Goal: Ask a question: Seek information or help from site administrators or community

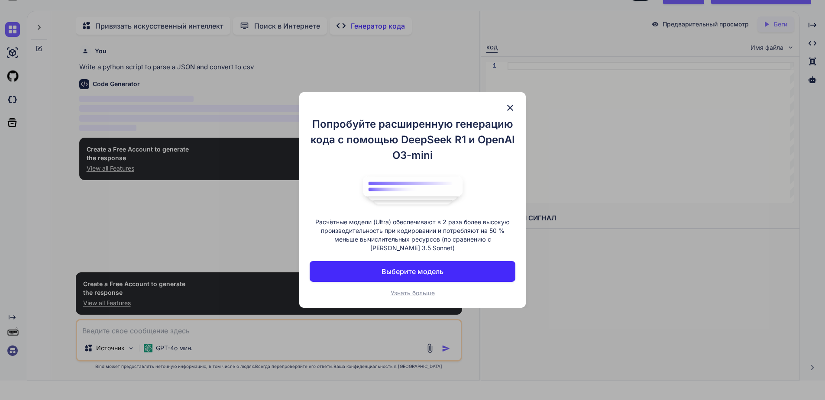
scroll to position [50, 0]
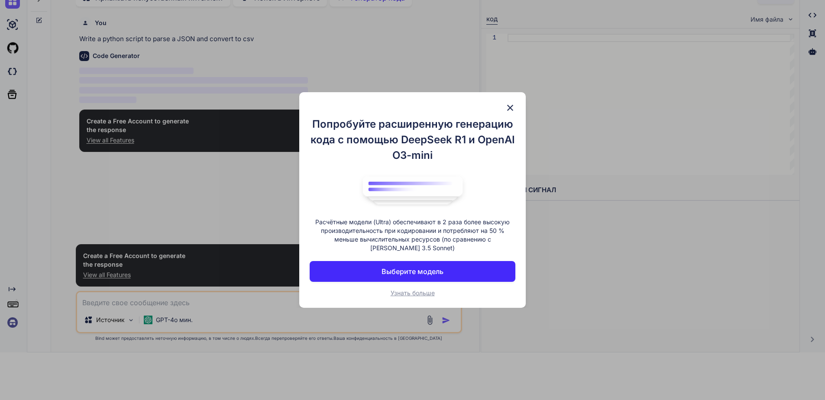
type textarea "x"
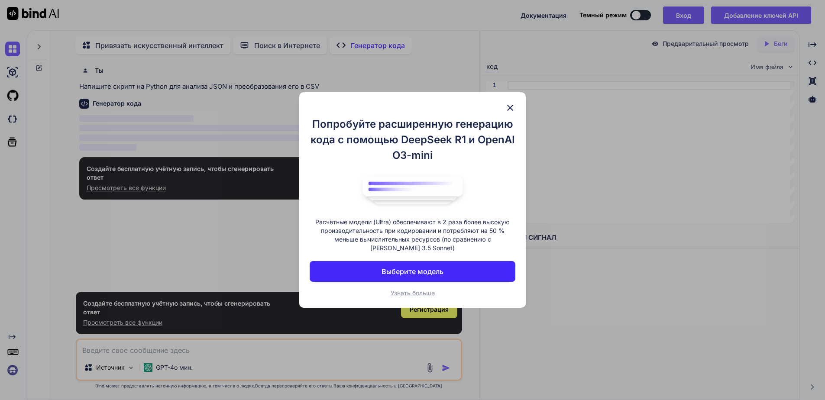
click at [510, 103] on img at bounding box center [510, 108] width 10 height 10
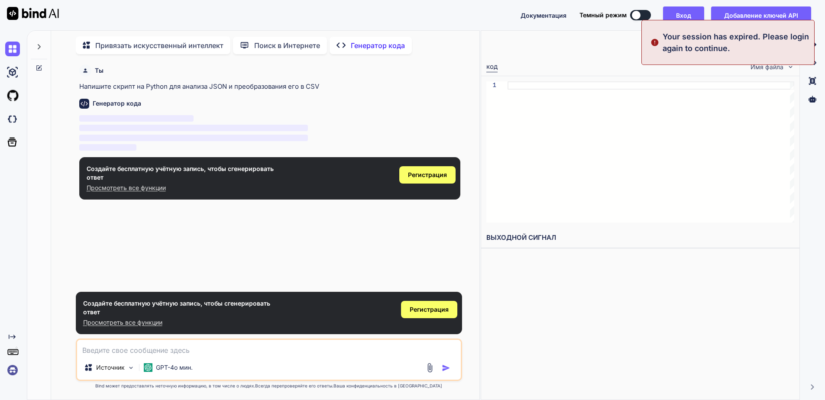
click at [178, 351] on textarea at bounding box center [269, 348] width 384 height 16
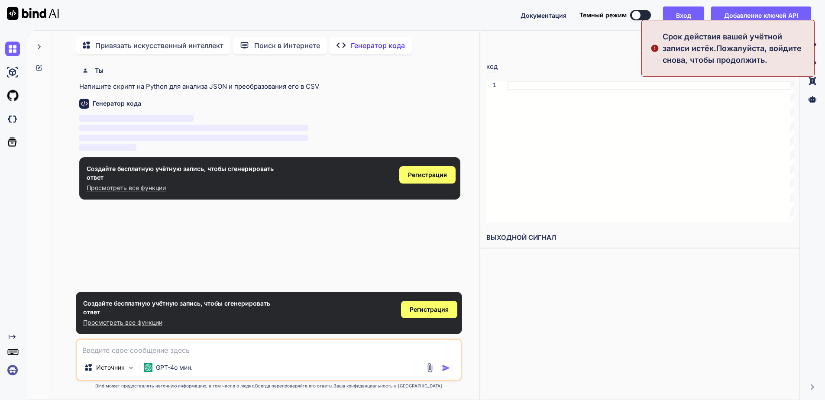
type textarea "М"
type textarea "x"
paste textarea "Loremi, dol sitamet conse adipisc e seddoei: T inci utla et dolore magnaa eni a…"
type textarea "Loremi, dol sitamet conse adipisc e seddoei: T inci utla et dolore magnaa eni a…"
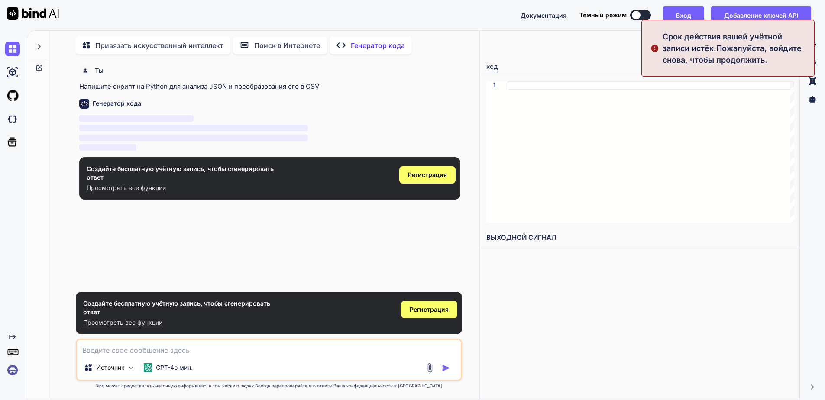
type textarea "x"
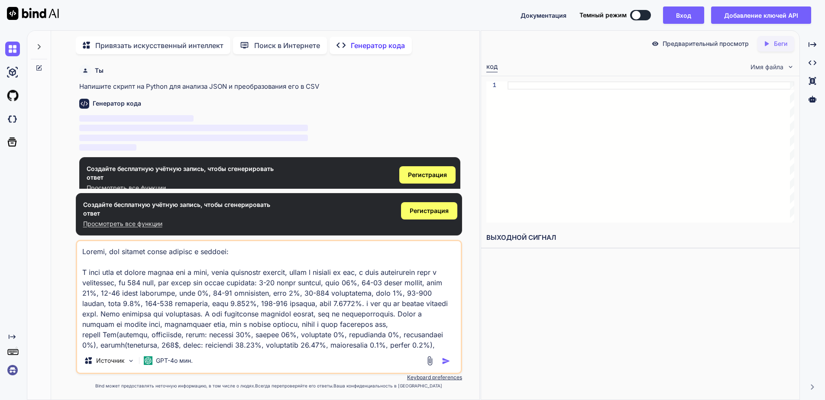
scroll to position [105, 0]
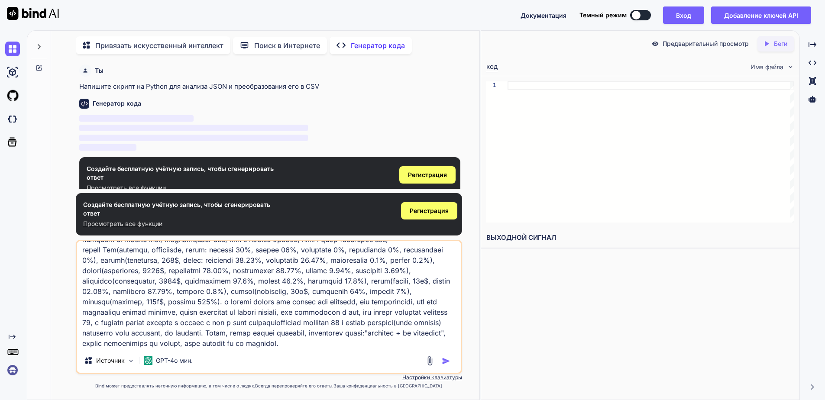
type textarea "Loremi, dol sitamet conse adipisc e seddoei: T inci utla et dolore magnaa eni a…"
click at [445, 362] on img "button" at bounding box center [446, 361] width 9 height 9
click at [426, 210] on span "Регистрация" at bounding box center [429, 211] width 39 height 9
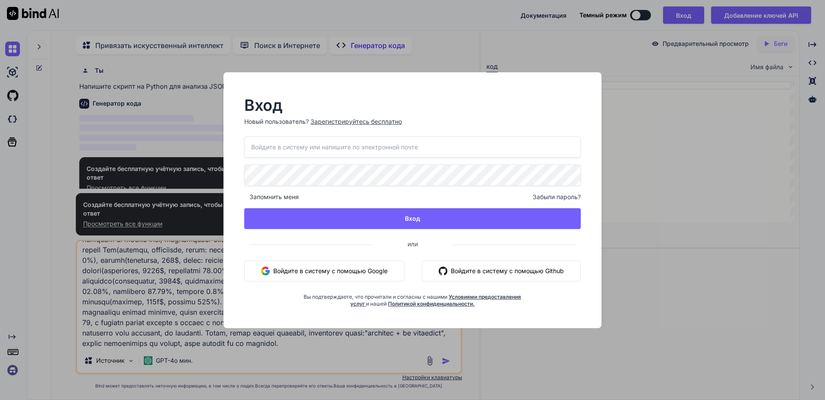
click at [360, 266] on button "Войдите в систему с помощью Google" at bounding box center [324, 271] width 160 height 21
click at [359, 267] on ya-tr-span "Войдите в систему с помощью Google" at bounding box center [330, 270] width 114 height 9
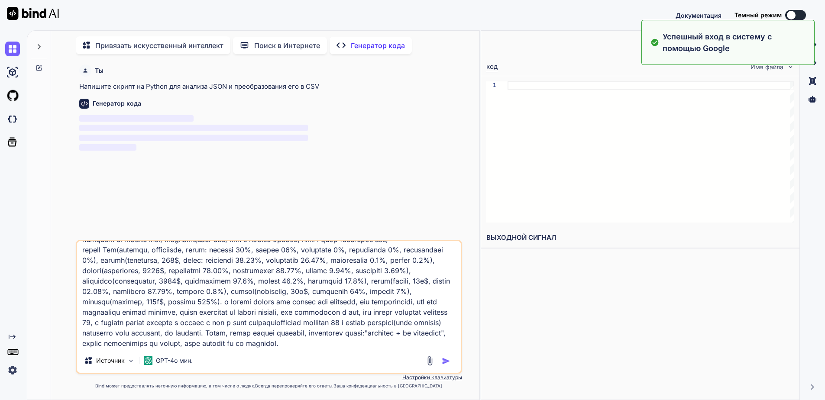
click at [442, 359] on img "button" at bounding box center [446, 361] width 9 height 9
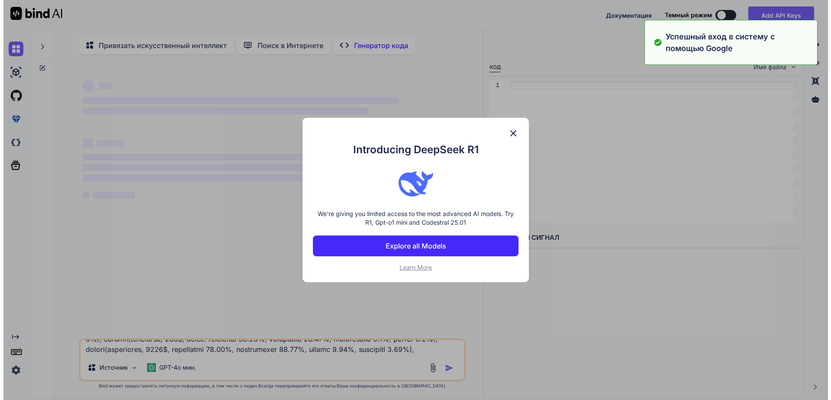
scroll to position [0, 0]
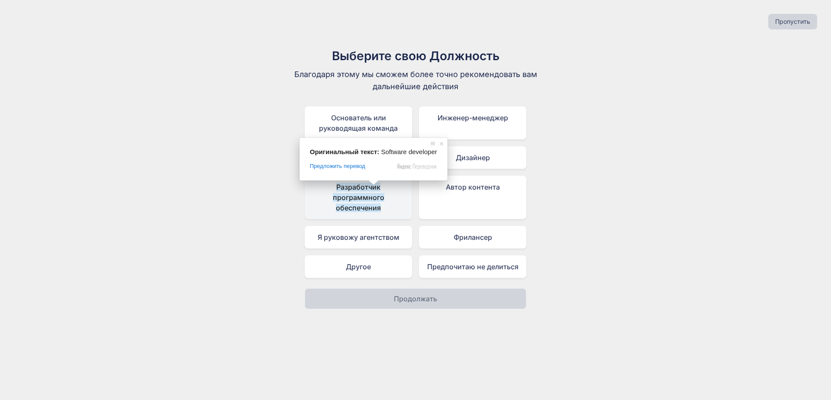
click at [374, 191] on ya-tr-span "Разработчик программного обеспечения" at bounding box center [359, 197] width 52 height 29
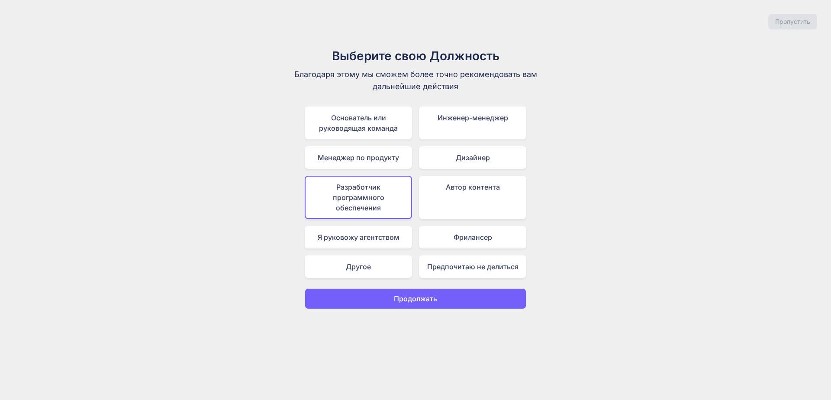
click at [443, 299] on button "Продолжать" at bounding box center [416, 298] width 222 height 21
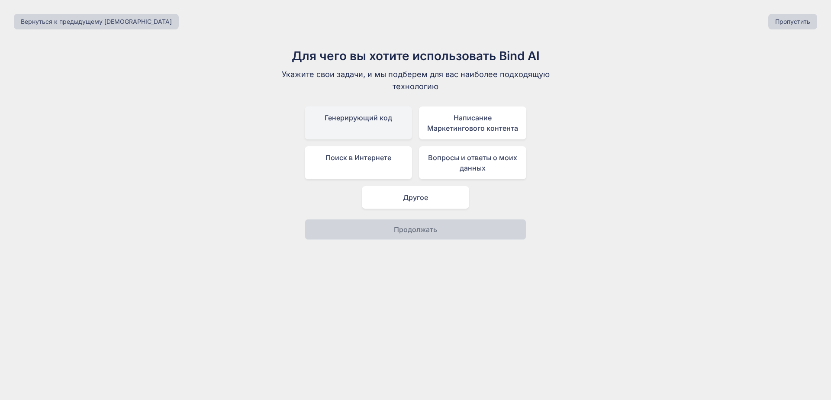
click at [369, 129] on div "Генерирующий код" at bounding box center [358, 123] width 107 height 33
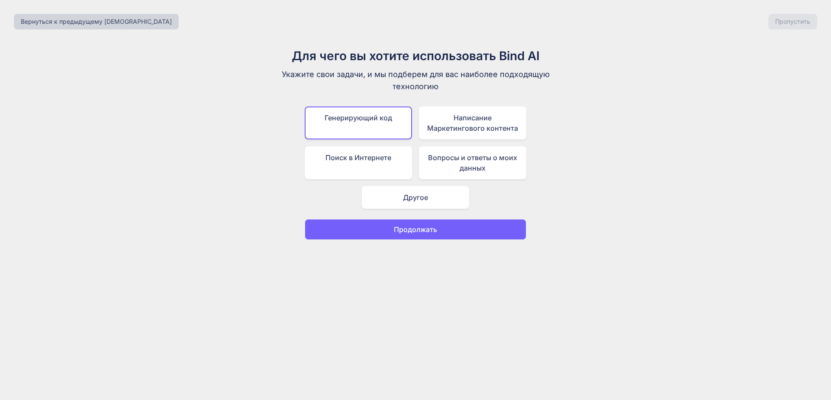
click at [426, 236] on button "Продолжать" at bounding box center [416, 229] width 222 height 21
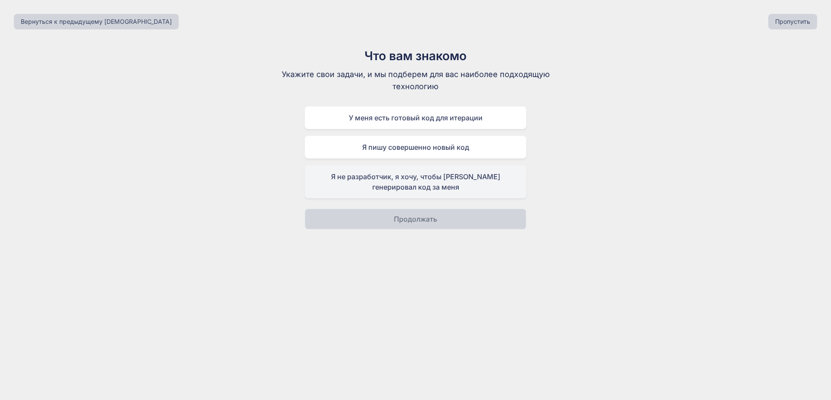
click at [432, 192] on div "Я не разработчик, я хочу, чтобы [PERSON_NAME] генерировал код за меня" at bounding box center [416, 181] width 222 height 33
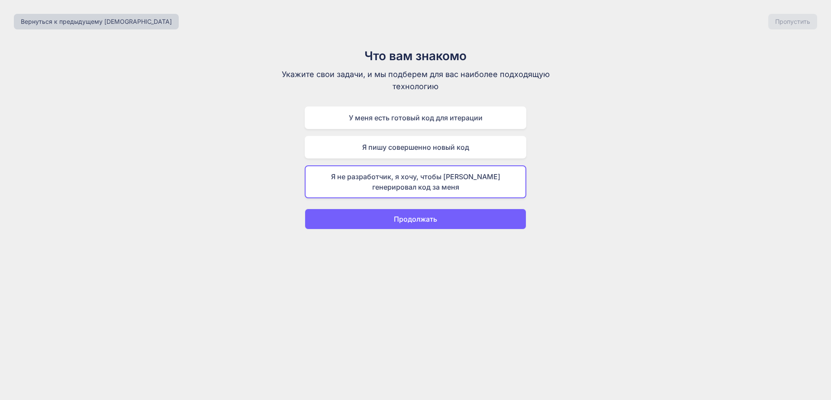
click at [449, 223] on button "Продолжать" at bounding box center [416, 219] width 222 height 21
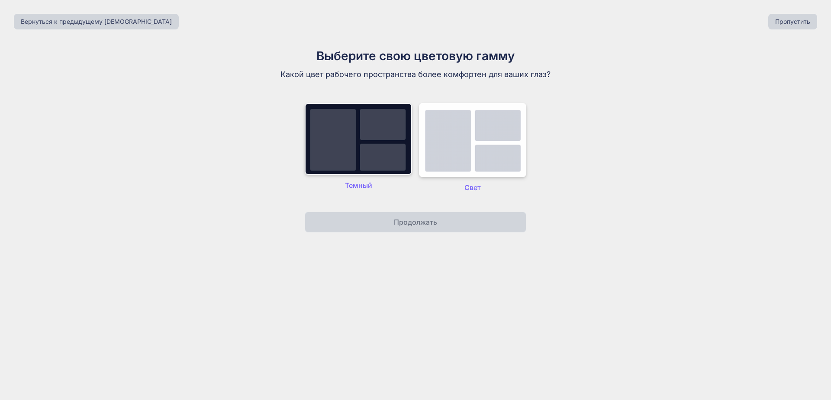
click at [384, 164] on img at bounding box center [358, 139] width 107 height 72
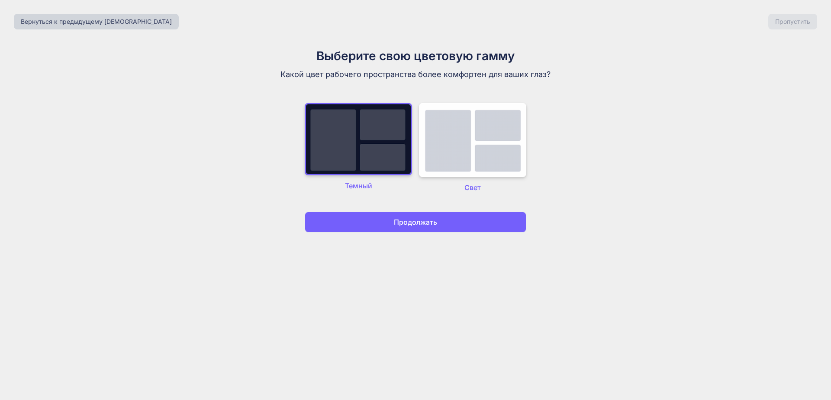
click at [421, 214] on button "Продолжать" at bounding box center [416, 222] width 222 height 21
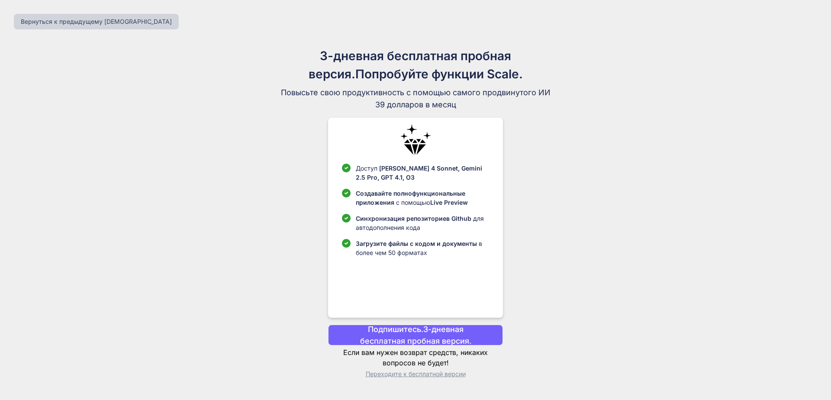
click at [455, 375] on ya-tr-span "Переходите к бесплатной версии" at bounding box center [416, 373] width 100 height 7
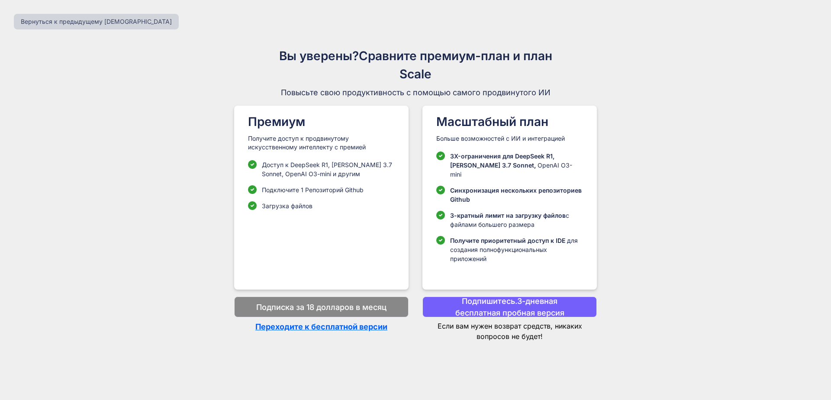
click at [354, 322] on ya-tr-span "Переходите к бесплатной версии" at bounding box center [321, 326] width 132 height 9
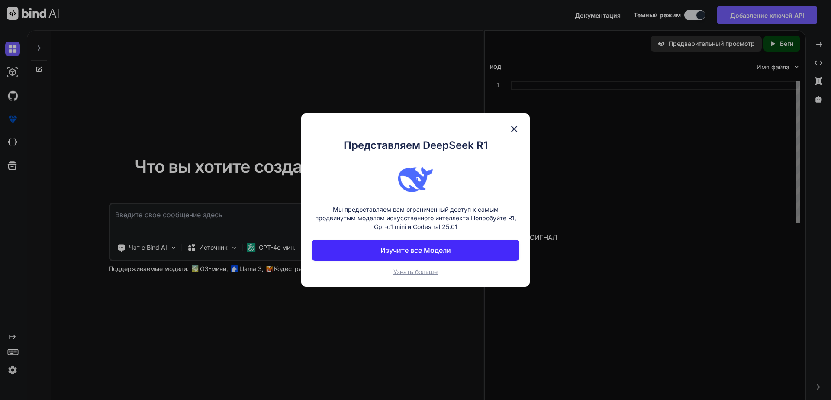
click at [514, 131] on img at bounding box center [514, 129] width 10 height 10
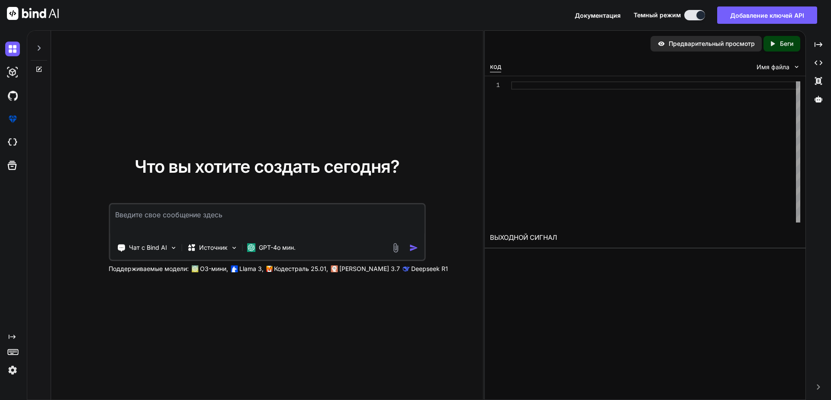
click at [365, 213] on textarea at bounding box center [267, 220] width 314 height 32
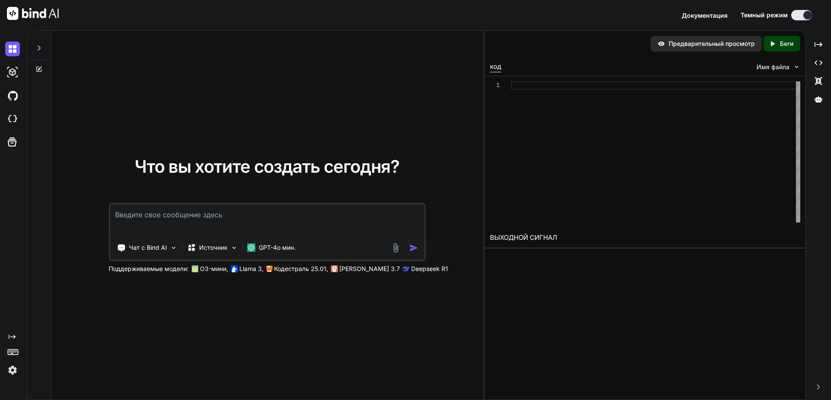
paste textarea "Loremi, dol sitamet conse adipisc e seddoei: T inci utla et dolore magnaa eni a…"
type textarea "Loremi, dol sitamet conse adipisc e seddoei: T inci utla et dolore magnaa eni a…"
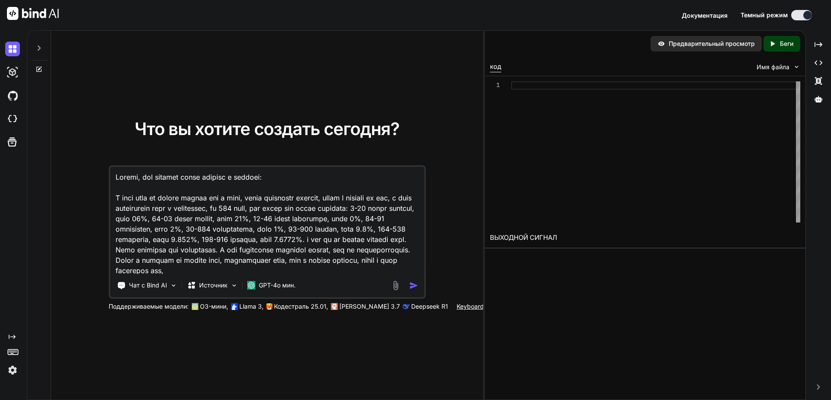
scroll to position [136, 0]
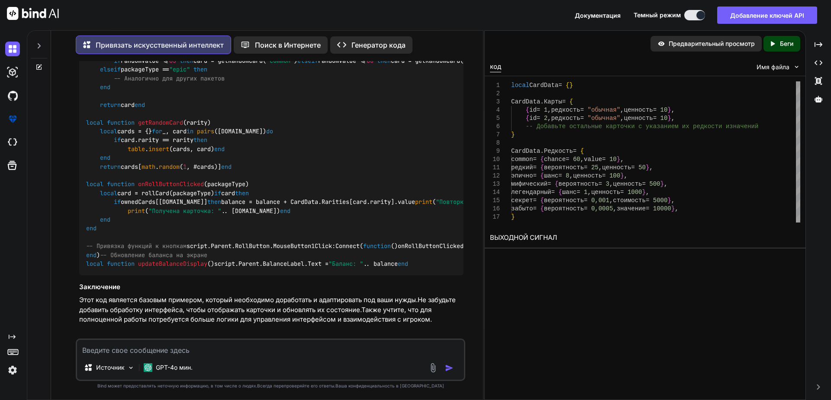
scroll to position [922, 0]
